Goal: Transaction & Acquisition: Book appointment/travel/reservation

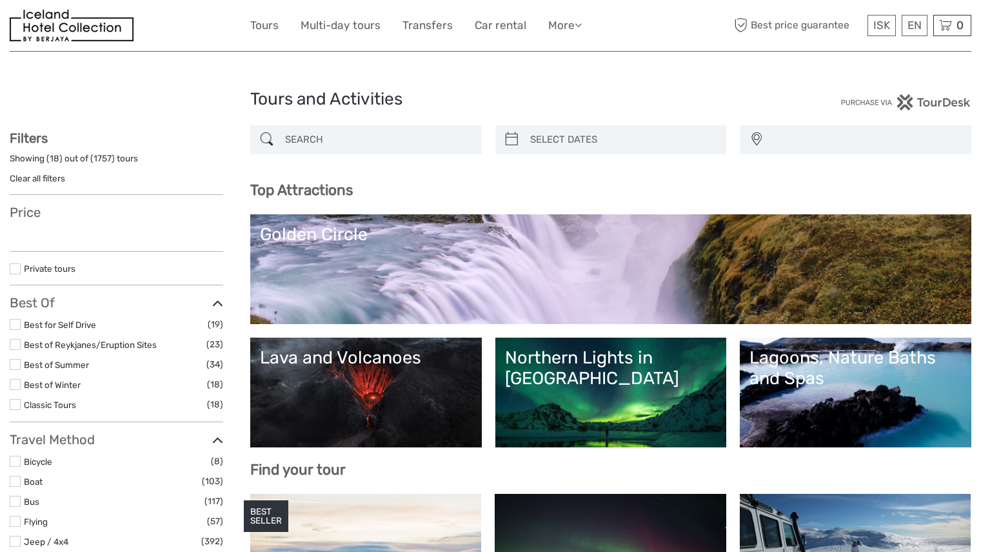
select select
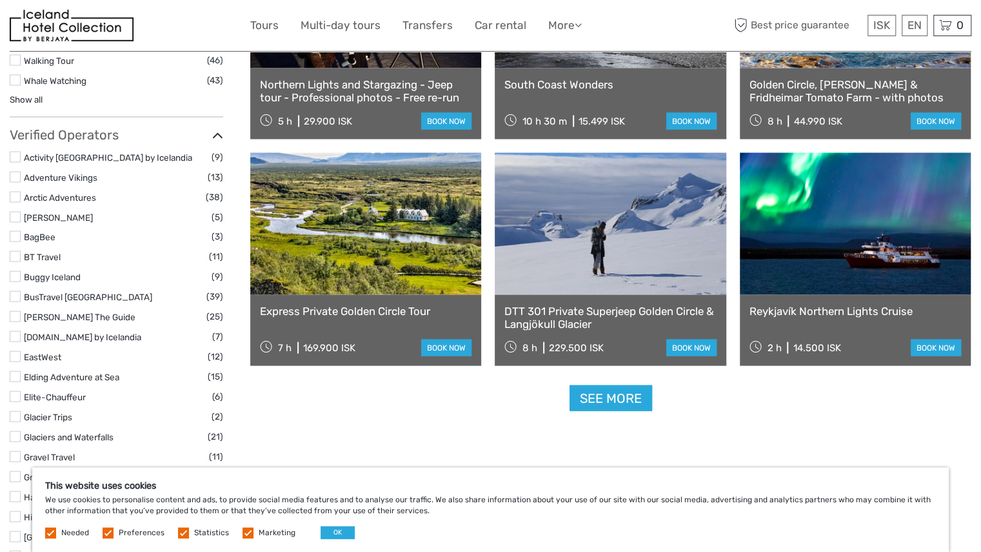
scroll to position [1549, 0]
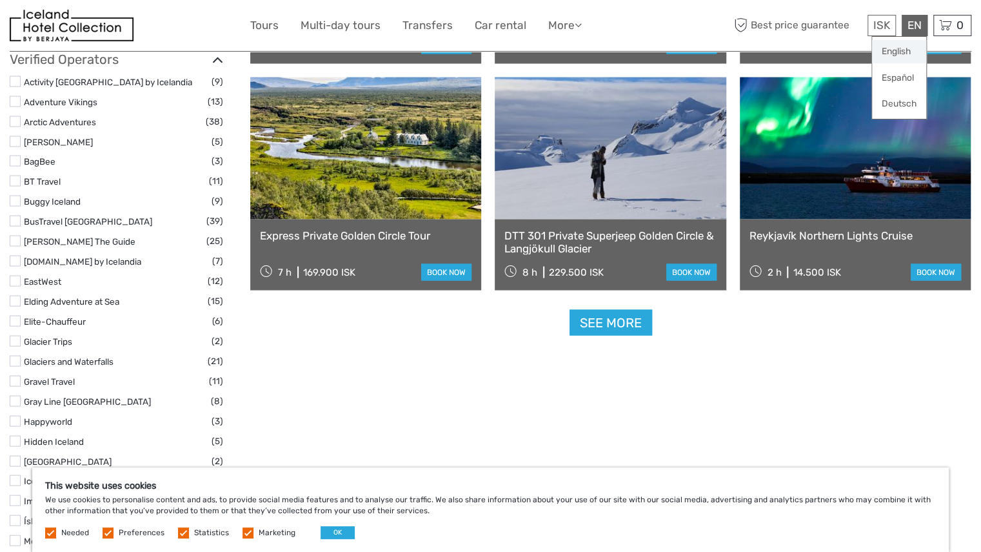
click at [906, 51] on link "English" at bounding box center [899, 51] width 54 height 23
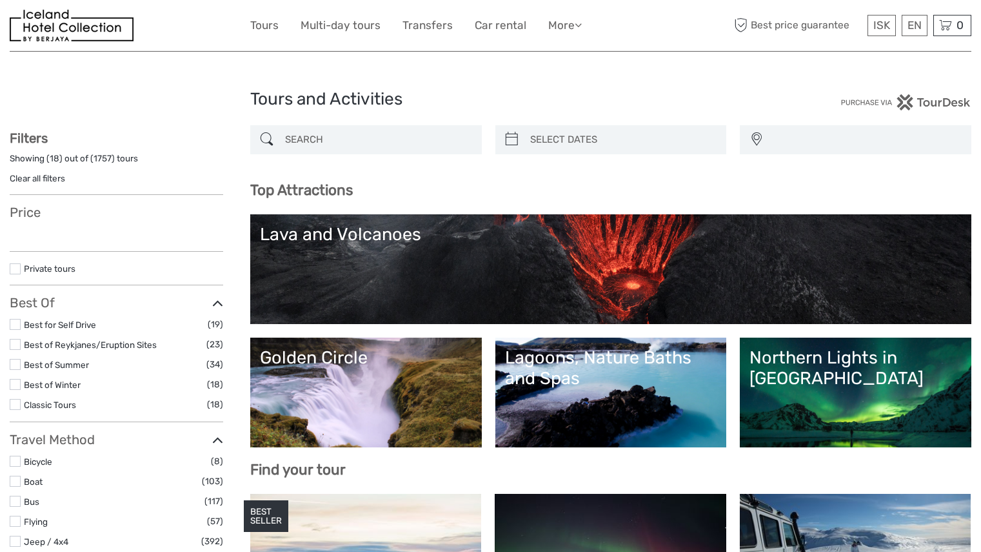
select select
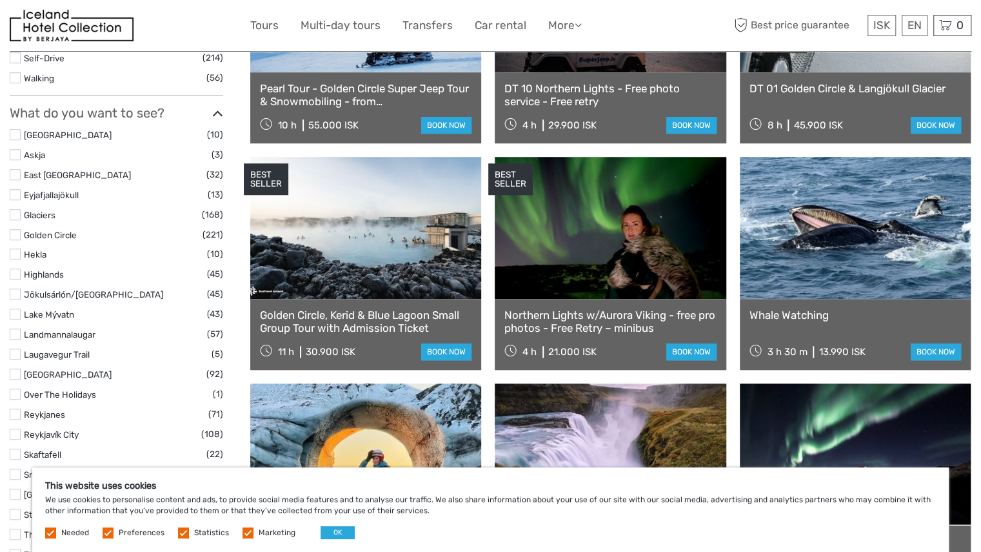
scroll to position [581, 0]
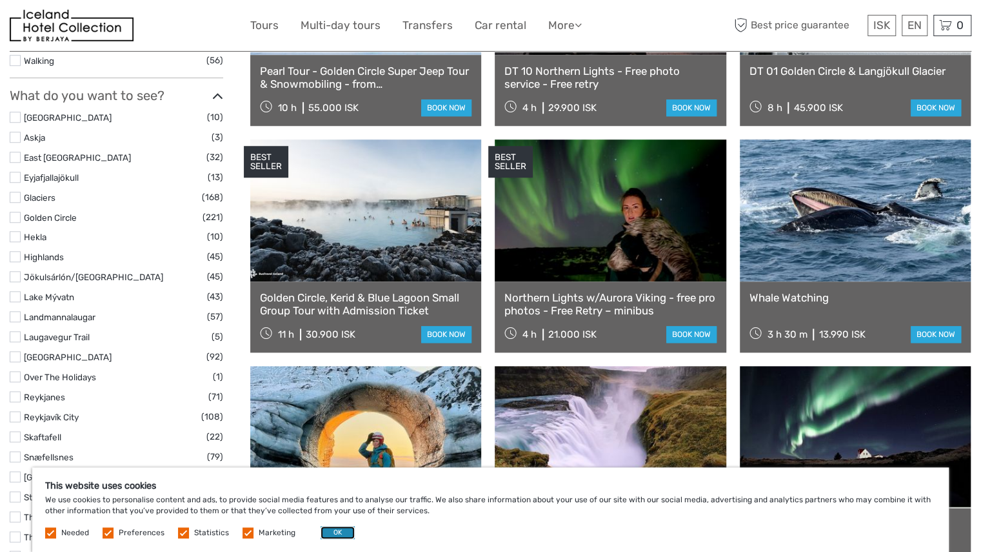
click at [339, 532] on button "OK" at bounding box center [338, 532] width 34 height 13
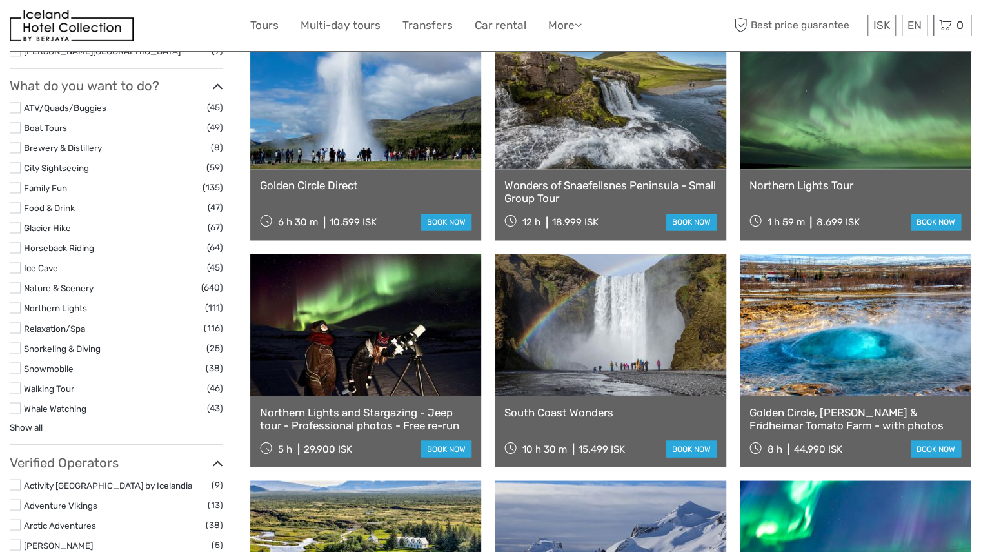
scroll to position [1097, 0]
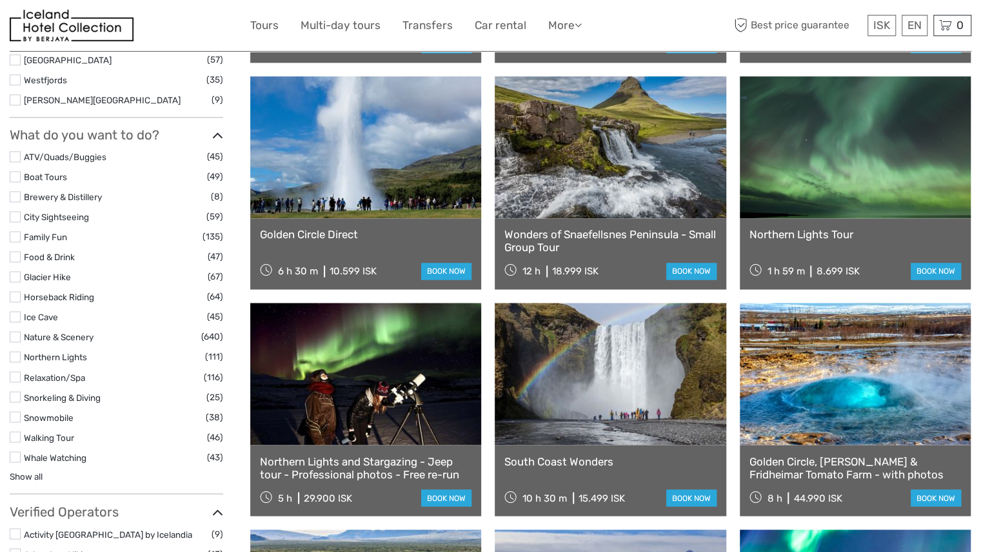
click at [16, 254] on label at bounding box center [15, 256] width 11 height 11
click at [0, 0] on input "checkbox" at bounding box center [0, 0] width 0 height 0
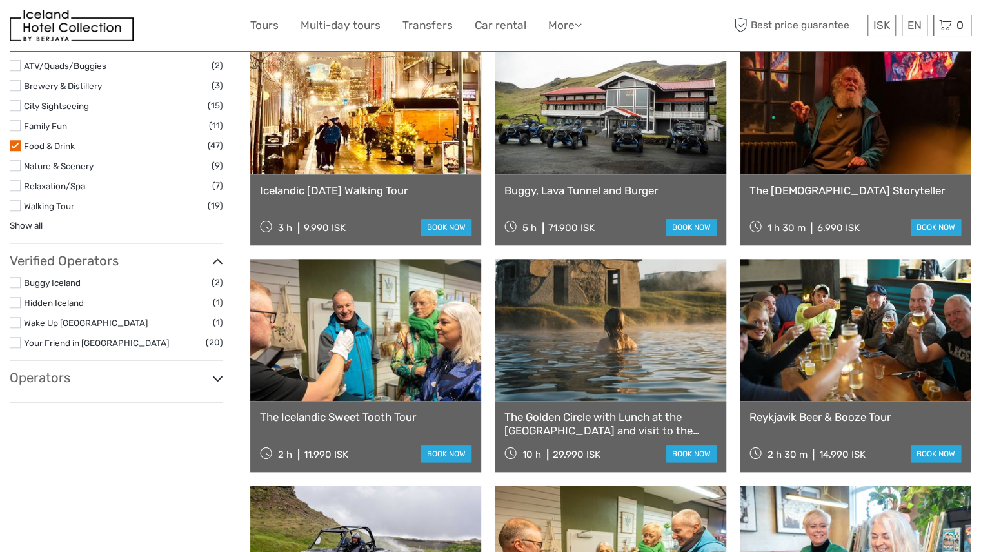
scroll to position [654, 0]
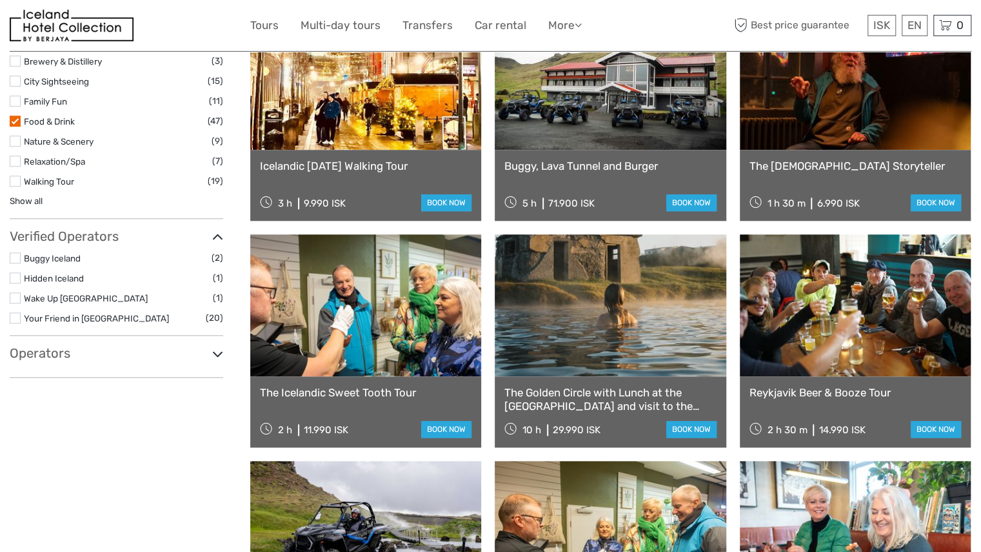
click at [629, 396] on link "The Golden Circle with Lunch at the Tomato Farm and visit to the Secret Lagoon." at bounding box center [611, 399] width 212 height 26
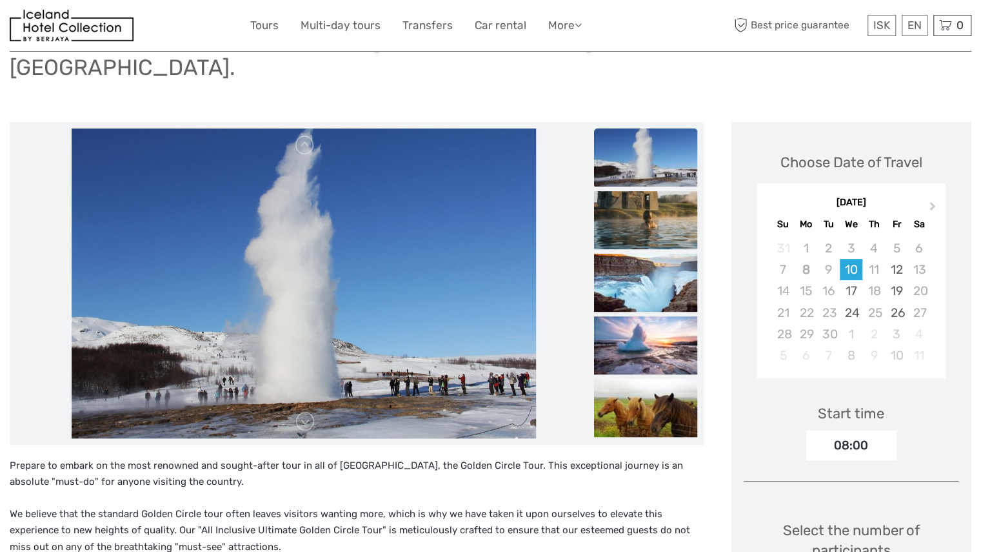
scroll to position [129, 0]
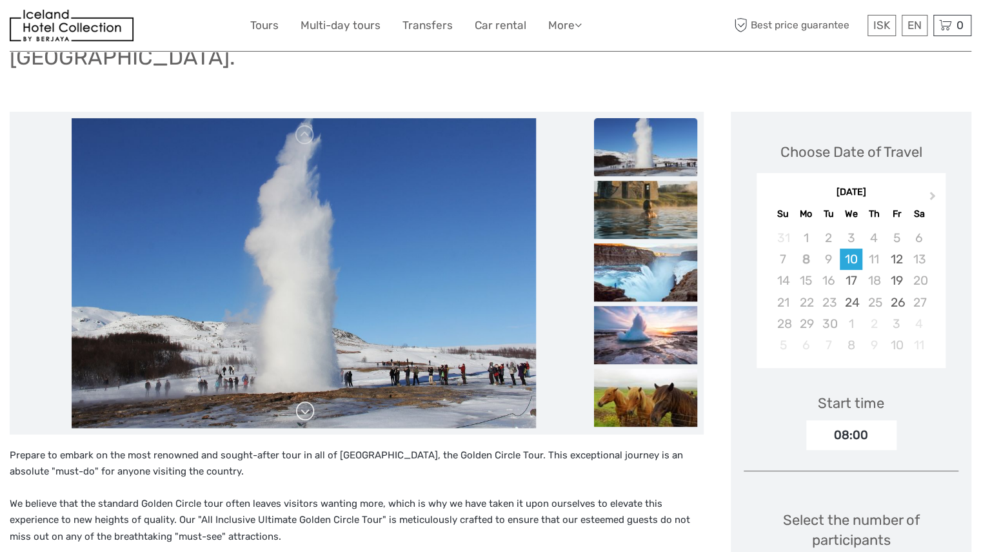
click at [307, 401] on link at bounding box center [305, 411] width 21 height 21
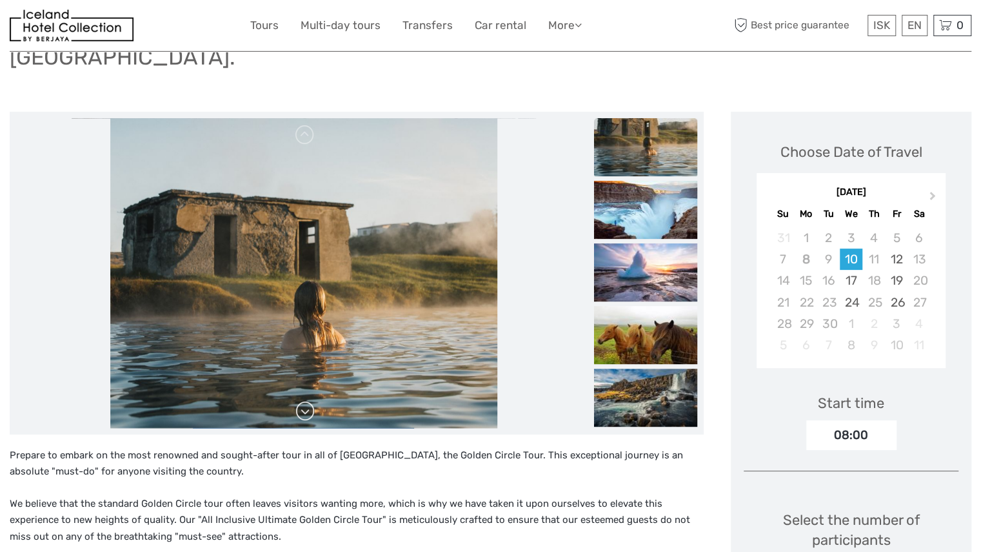
click at [307, 401] on link at bounding box center [305, 411] width 21 height 21
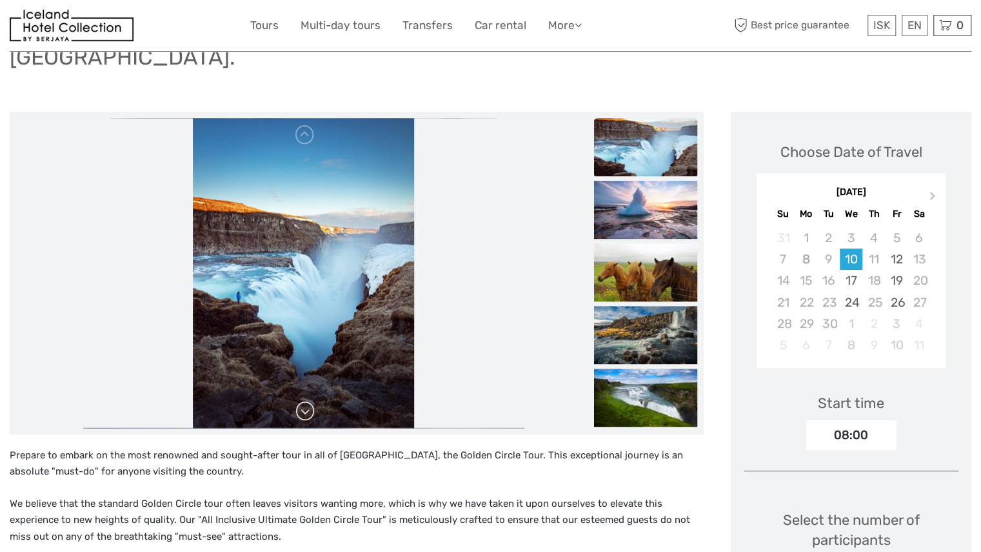
click at [307, 401] on link at bounding box center [305, 411] width 21 height 21
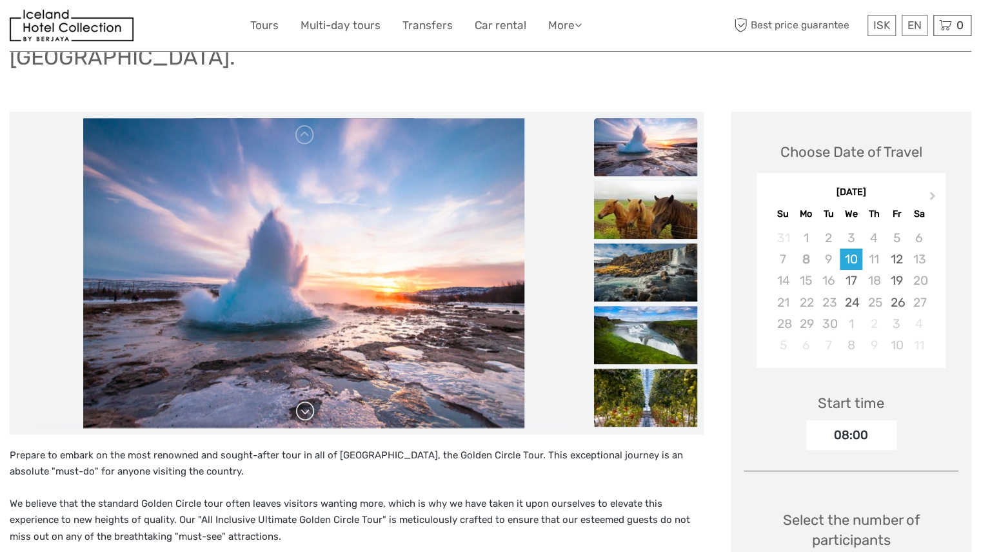
click at [307, 401] on link at bounding box center [305, 411] width 21 height 21
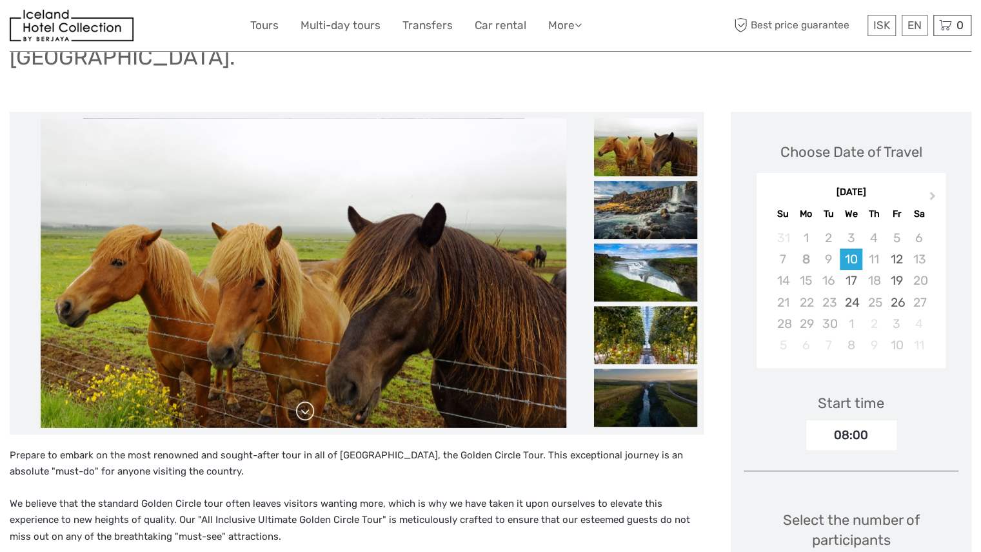
click at [307, 401] on link at bounding box center [305, 411] width 21 height 21
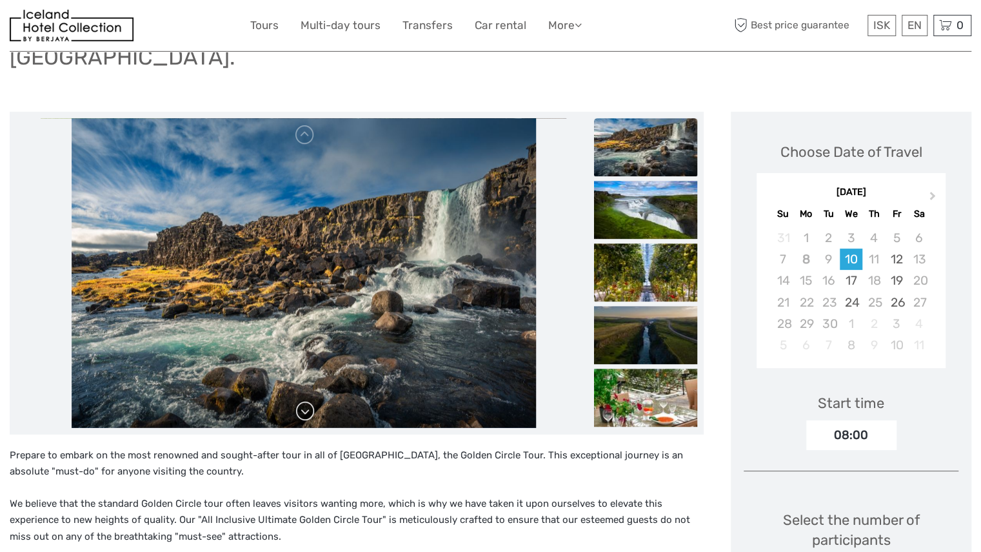
click at [306, 401] on link at bounding box center [305, 411] width 21 height 21
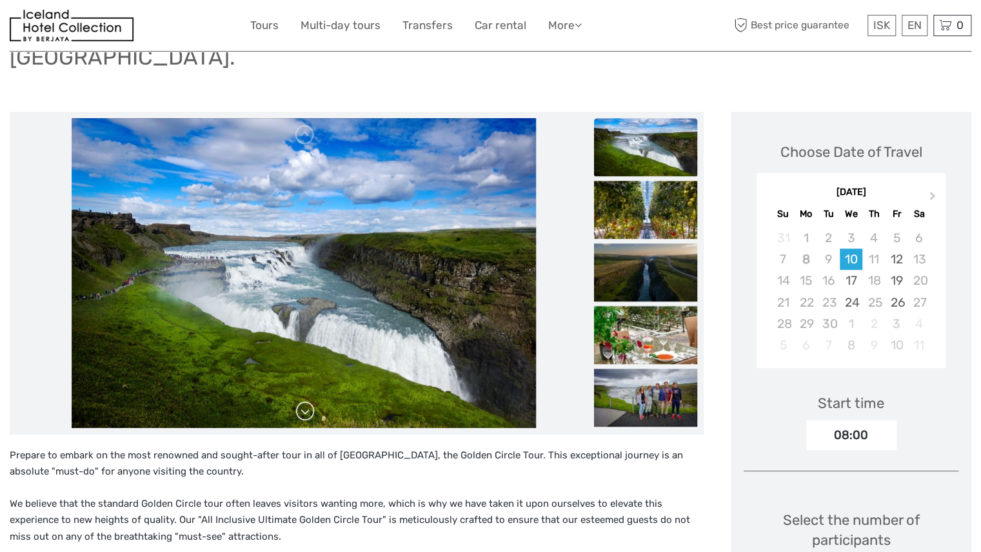
click at [306, 401] on link at bounding box center [305, 411] width 21 height 21
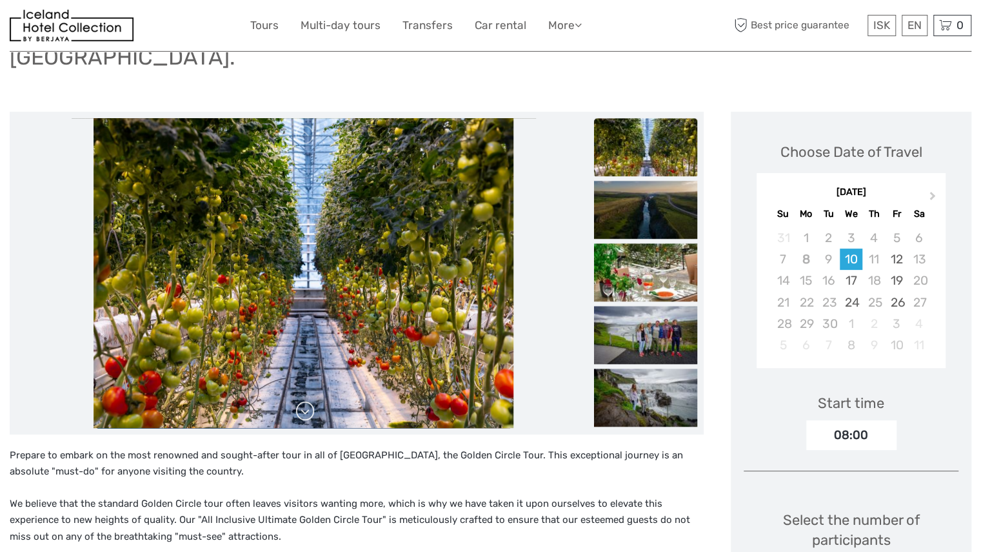
click at [307, 401] on link at bounding box center [305, 411] width 21 height 21
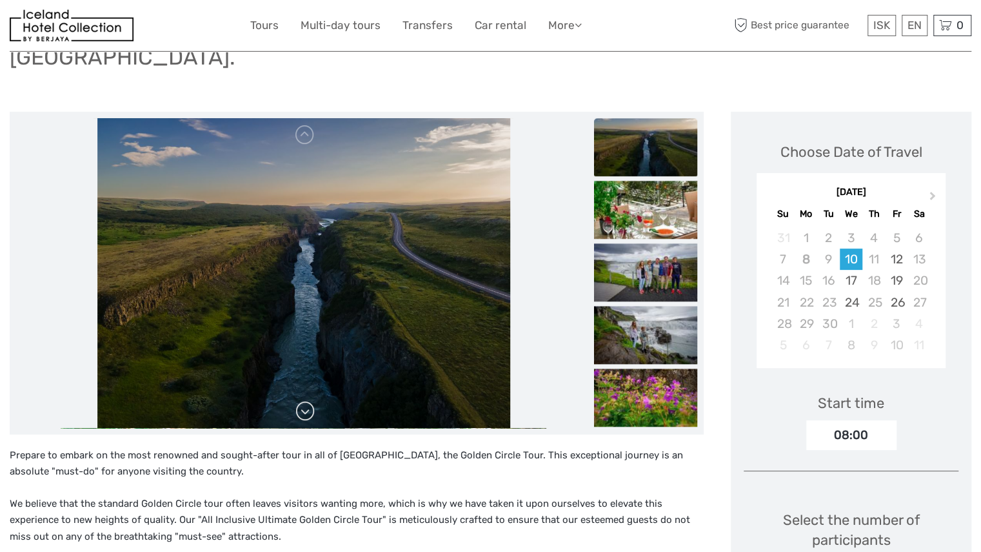
click at [307, 401] on link at bounding box center [305, 411] width 21 height 21
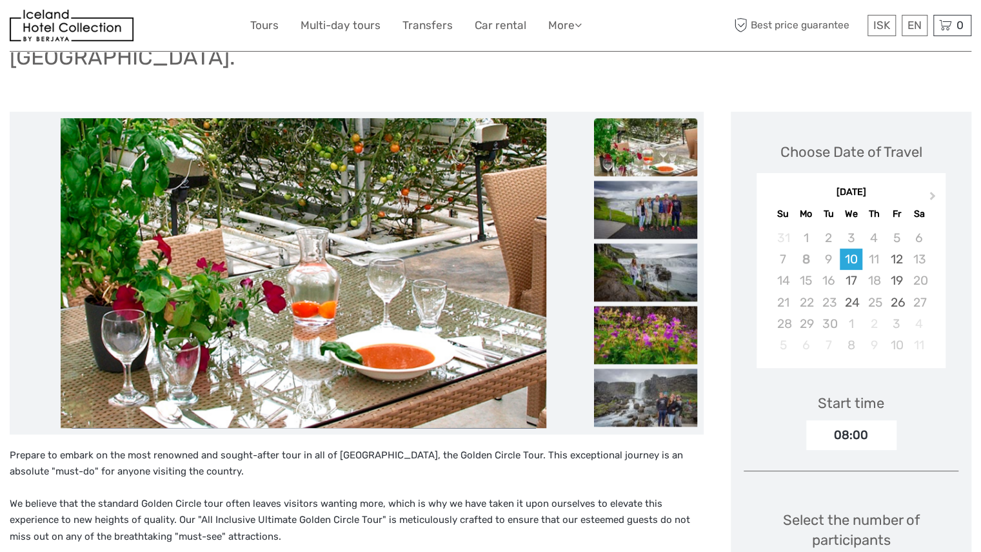
click at [307, 401] on link at bounding box center [305, 411] width 21 height 21
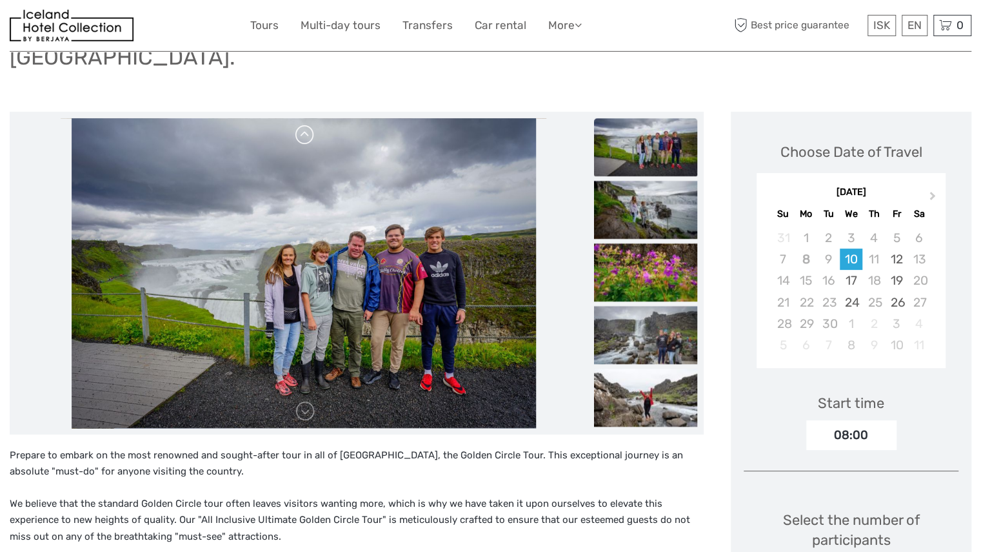
click at [302, 125] on link at bounding box center [305, 135] width 21 height 21
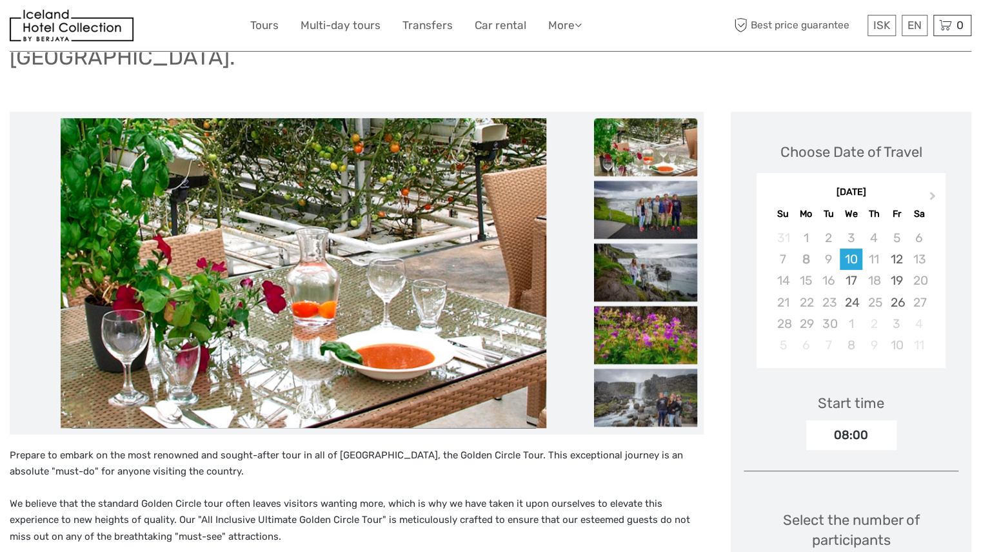
click at [312, 401] on link at bounding box center [305, 411] width 21 height 21
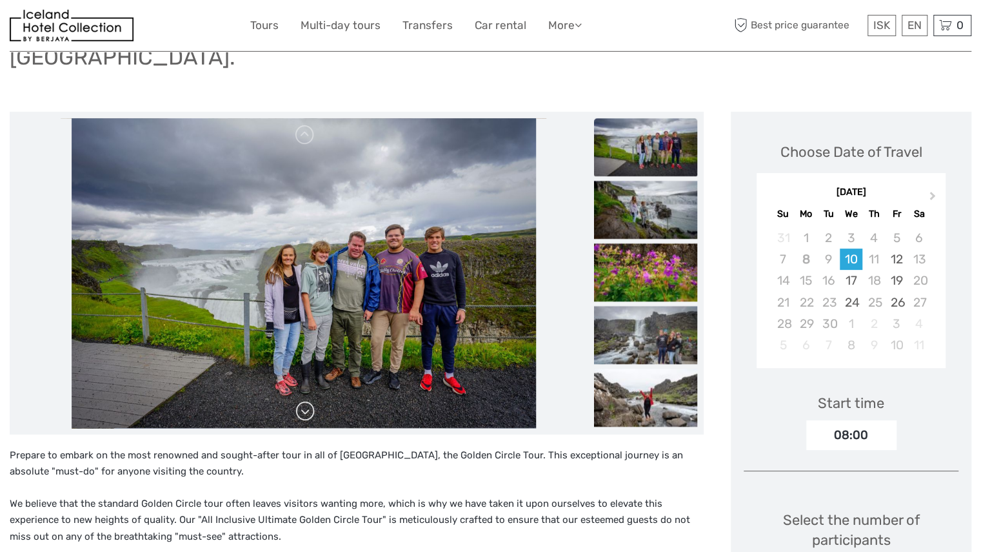
click at [304, 401] on link at bounding box center [305, 411] width 21 height 21
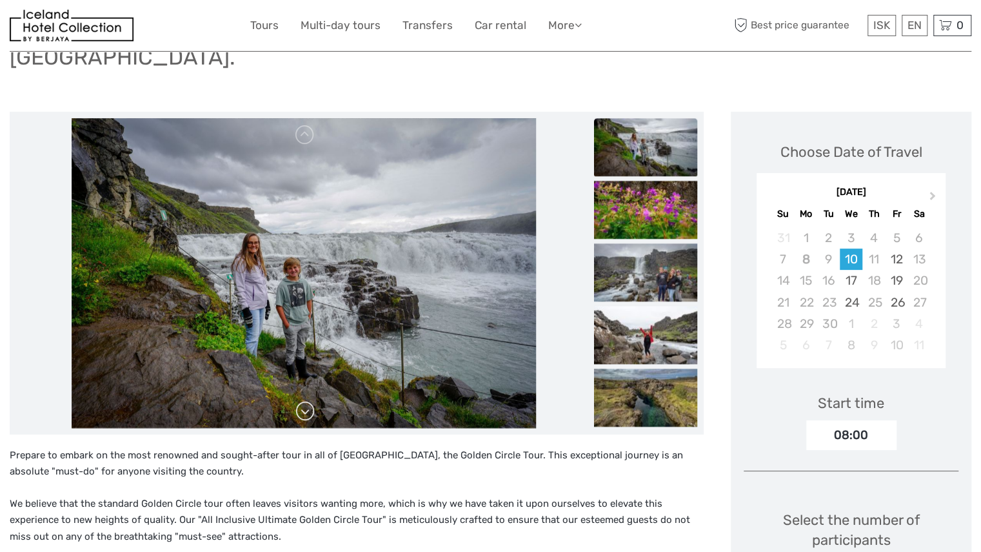
click at [304, 401] on link at bounding box center [305, 411] width 21 height 21
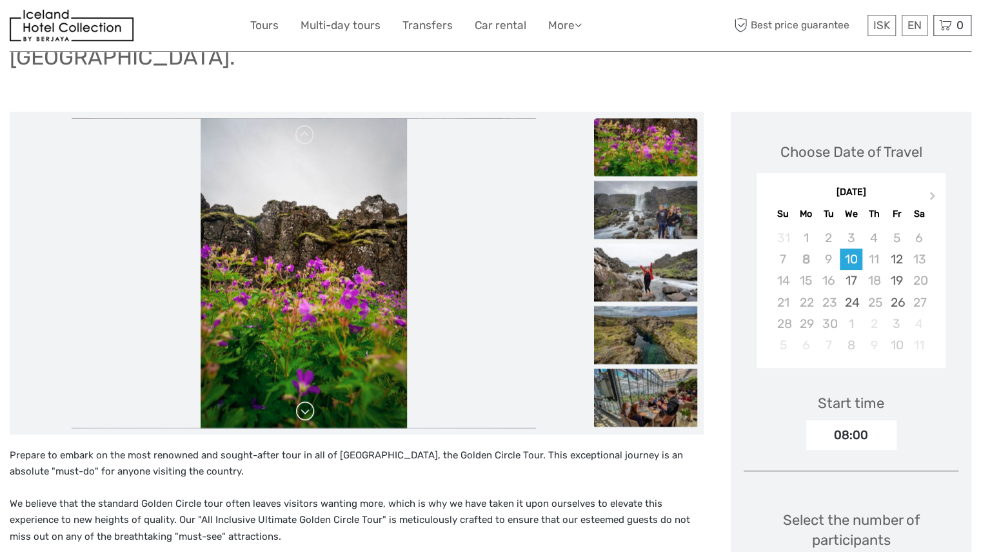
click at [304, 401] on link at bounding box center [305, 411] width 21 height 21
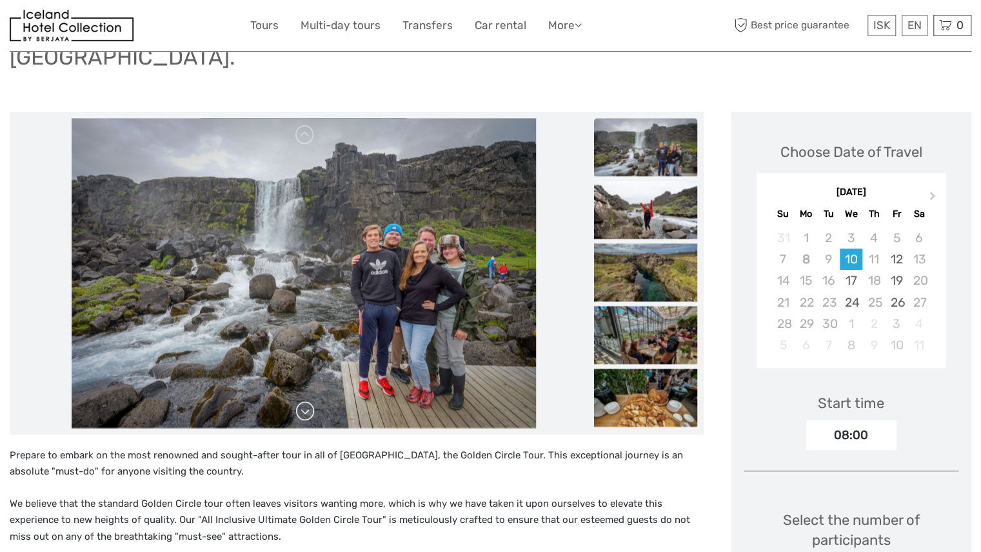
click at [305, 401] on link at bounding box center [305, 411] width 21 height 21
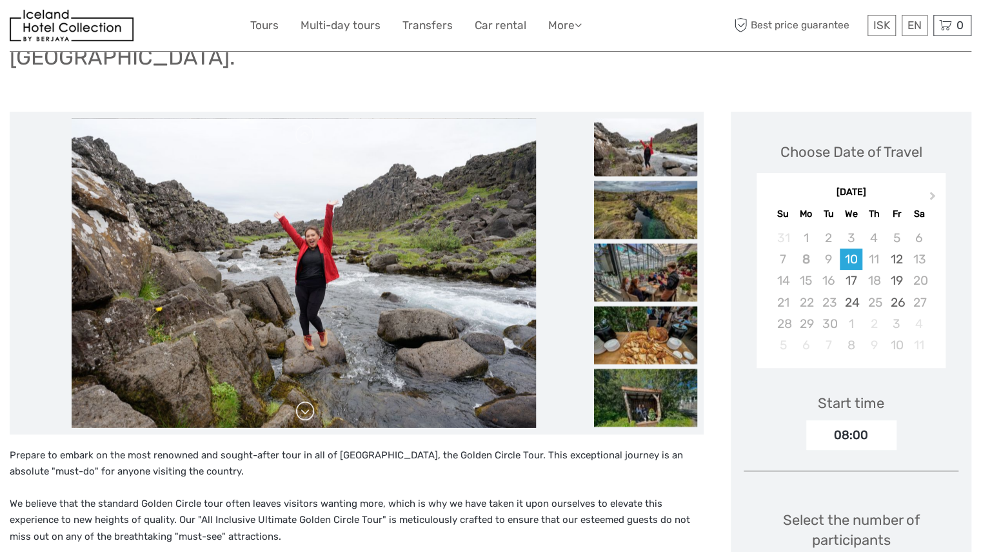
click at [305, 401] on link at bounding box center [305, 411] width 21 height 21
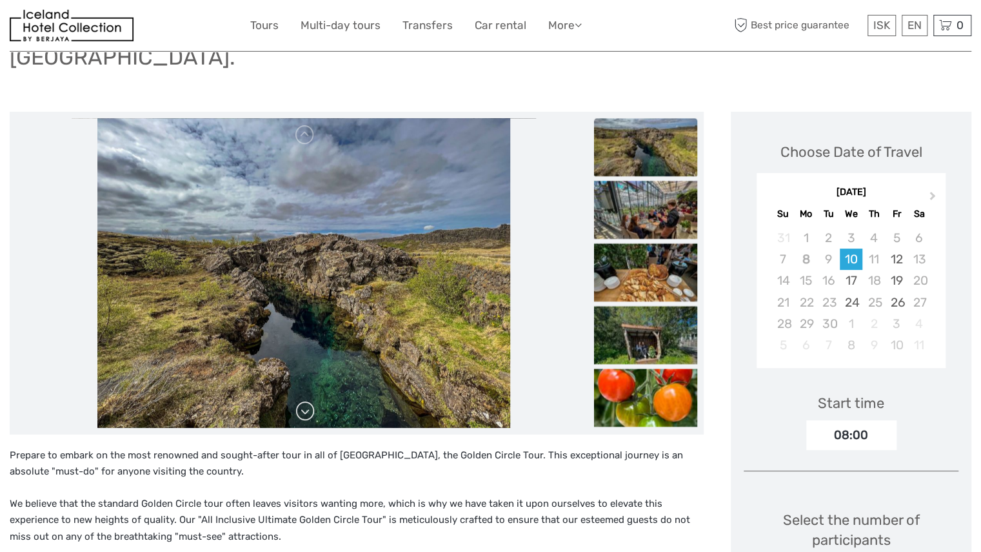
click at [305, 401] on link at bounding box center [305, 411] width 21 height 21
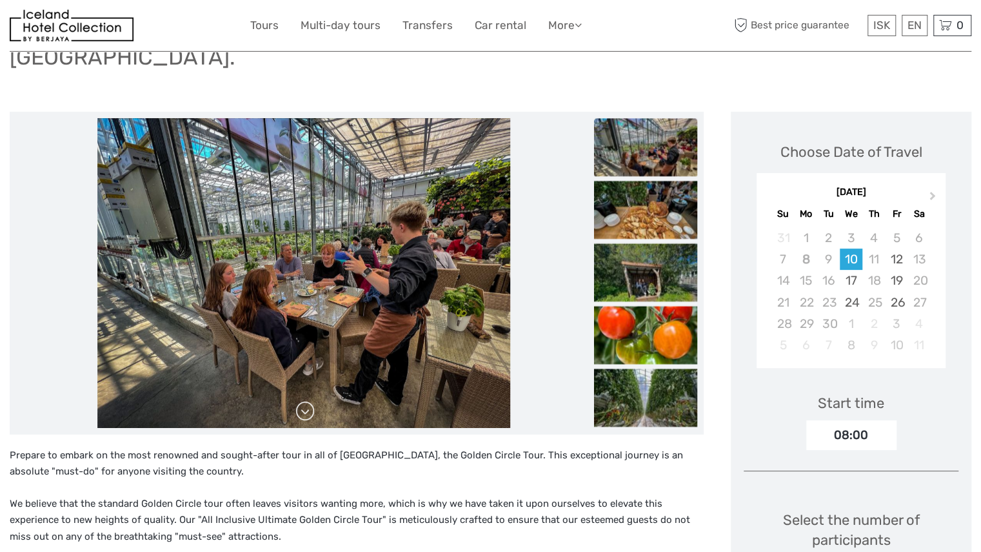
click at [305, 401] on link at bounding box center [305, 411] width 21 height 21
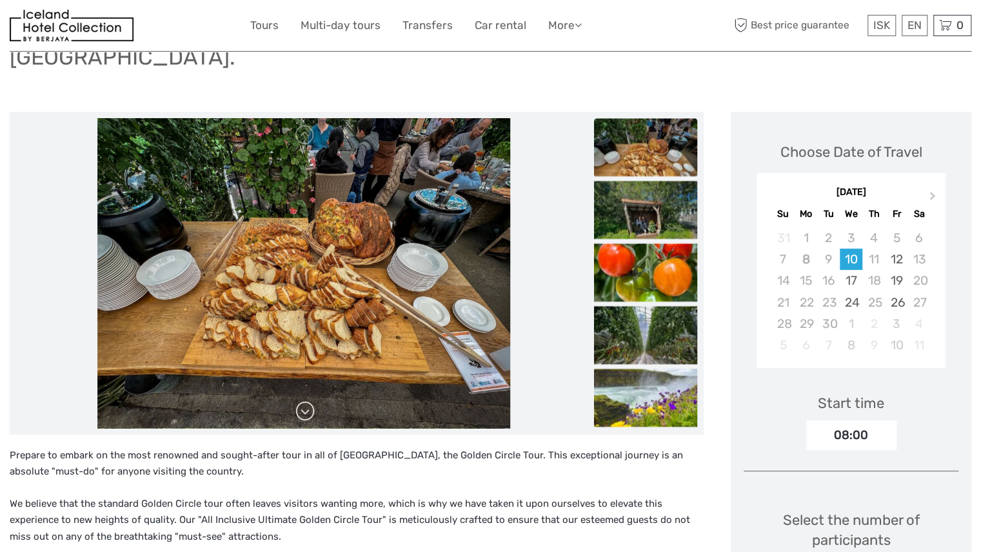
click at [305, 401] on link at bounding box center [305, 411] width 21 height 21
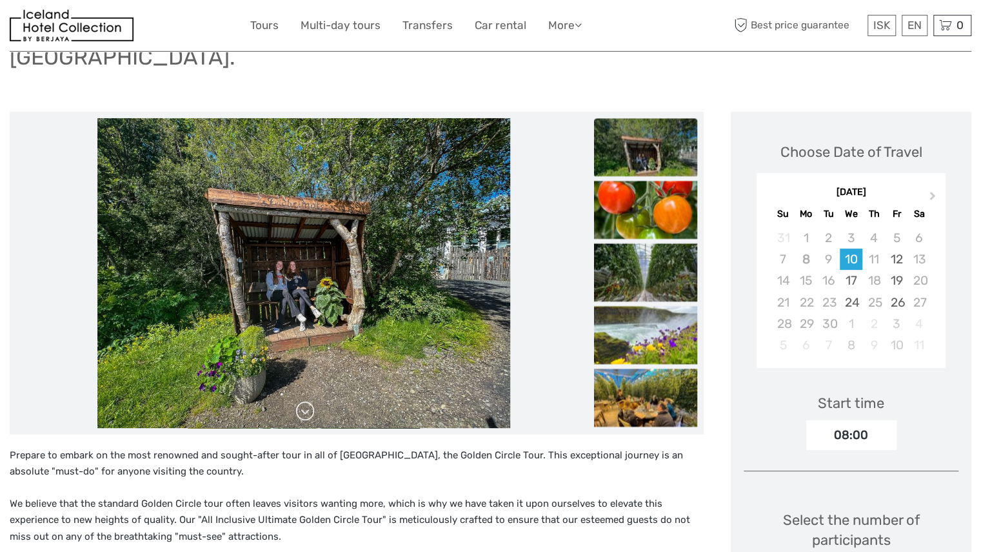
click at [305, 401] on link at bounding box center [305, 411] width 21 height 21
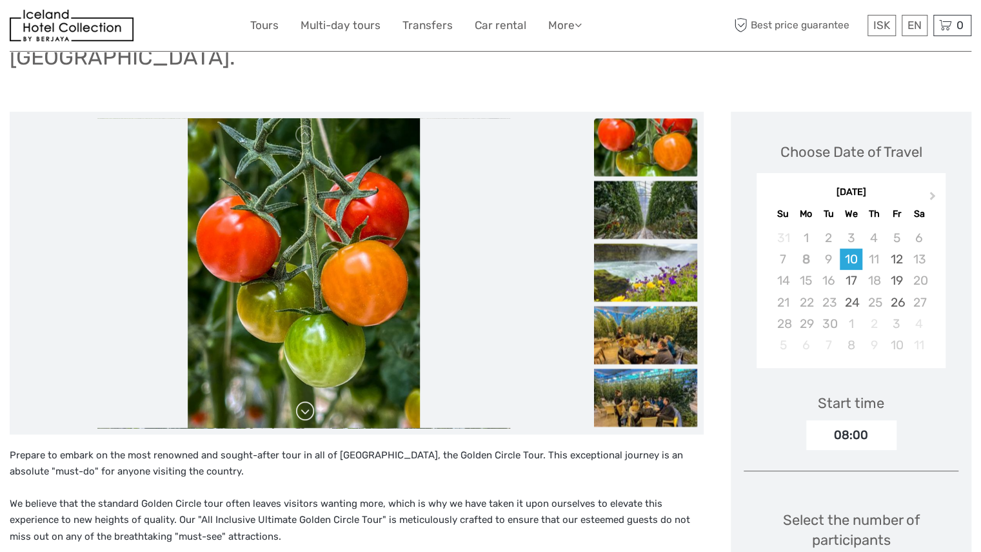
click at [305, 401] on link at bounding box center [305, 411] width 21 height 21
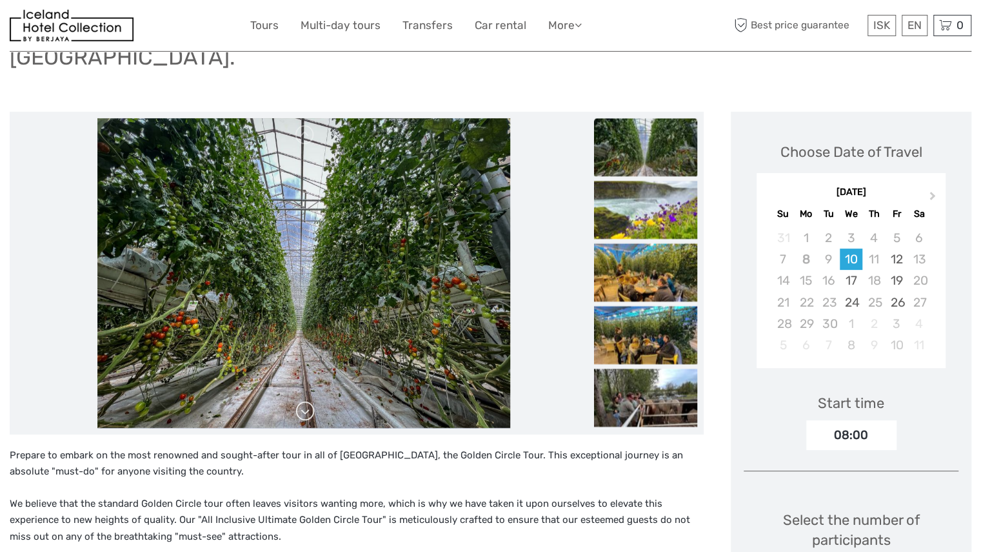
click at [305, 401] on link at bounding box center [305, 411] width 21 height 21
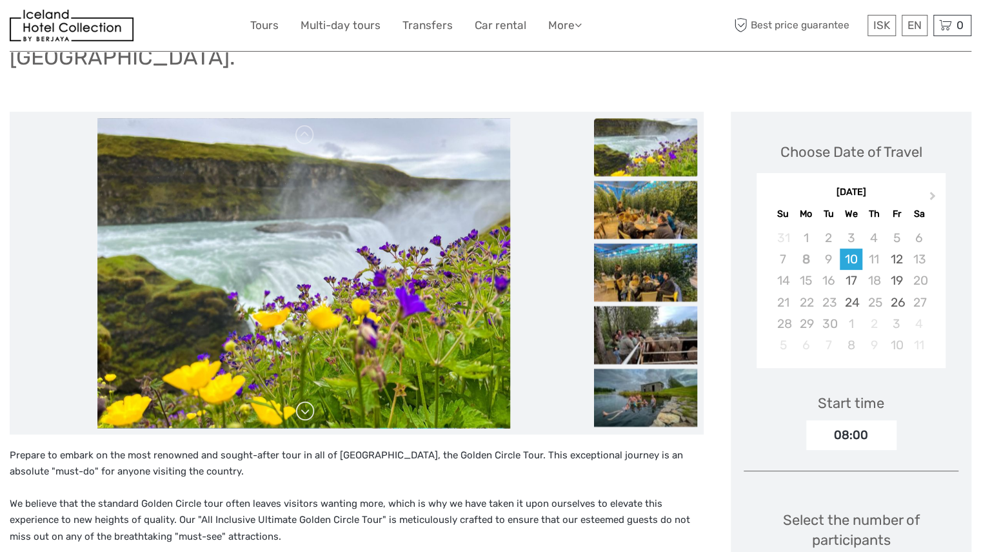
click at [305, 401] on link at bounding box center [305, 411] width 21 height 21
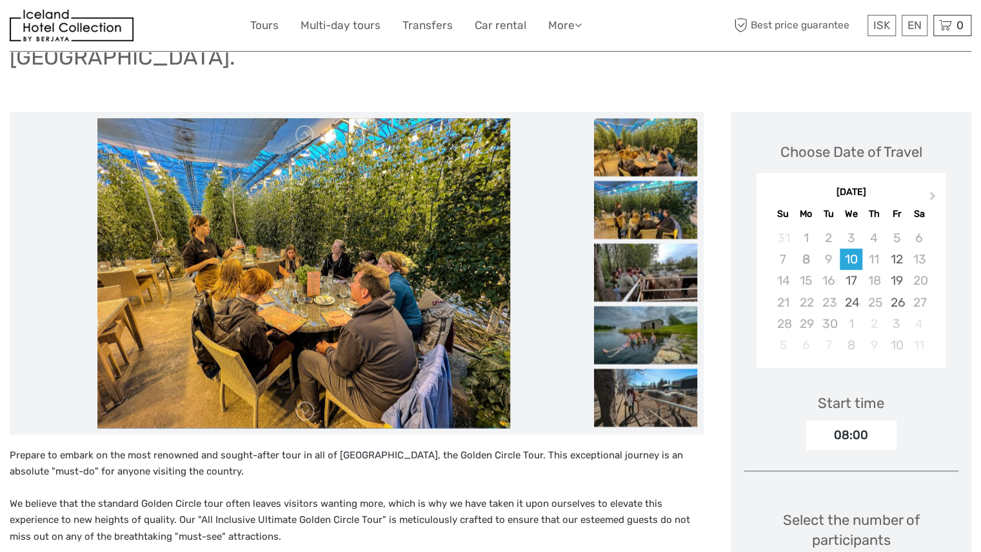
scroll to position [0, 0]
